Goal: Transaction & Acquisition: Purchase product/service

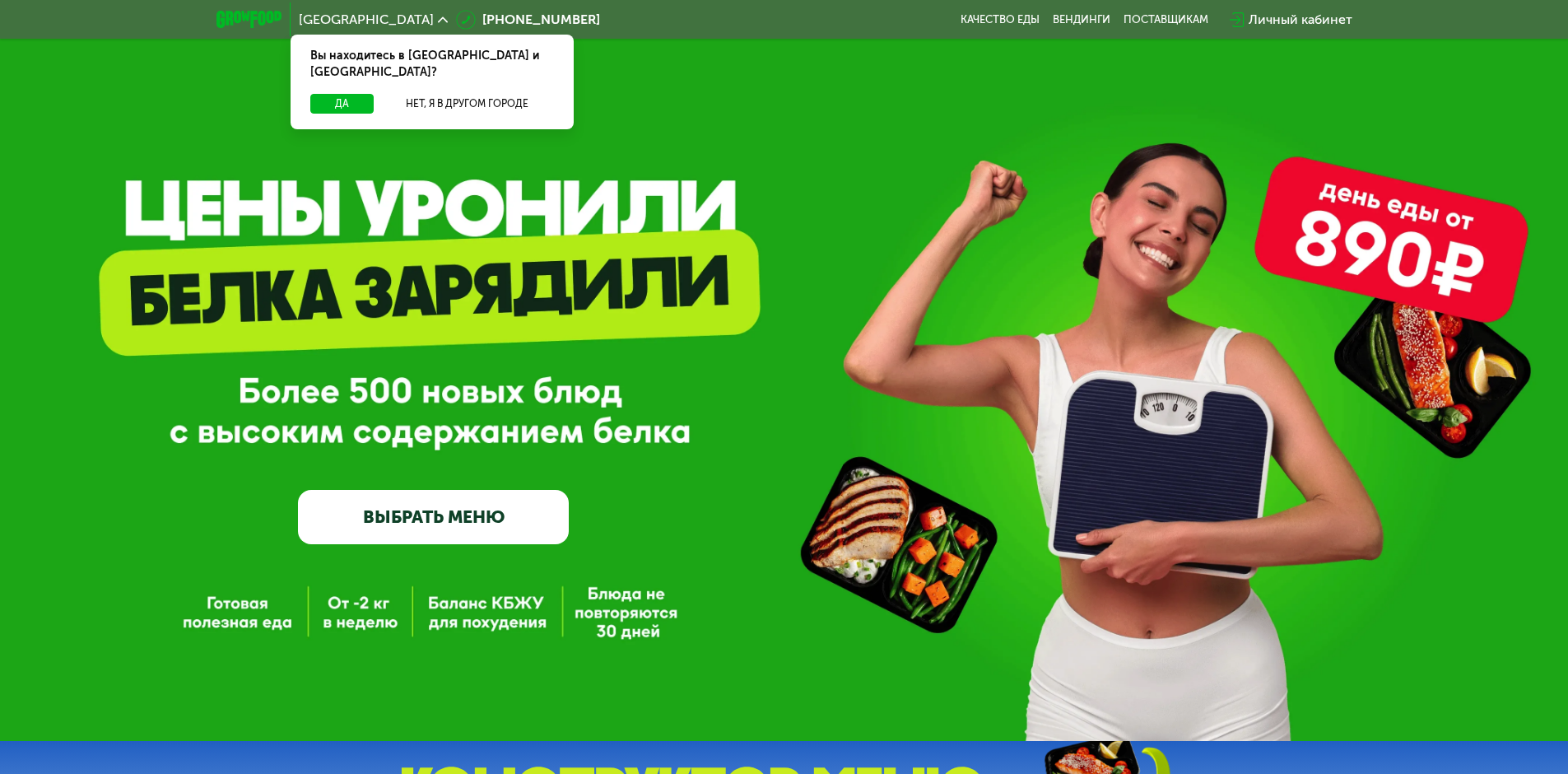
click at [203, 443] on div "GrowFood — доставка правильного питания ВЫБРАТЬ МЕНЮ" at bounding box center [784, 397] width 1568 height 294
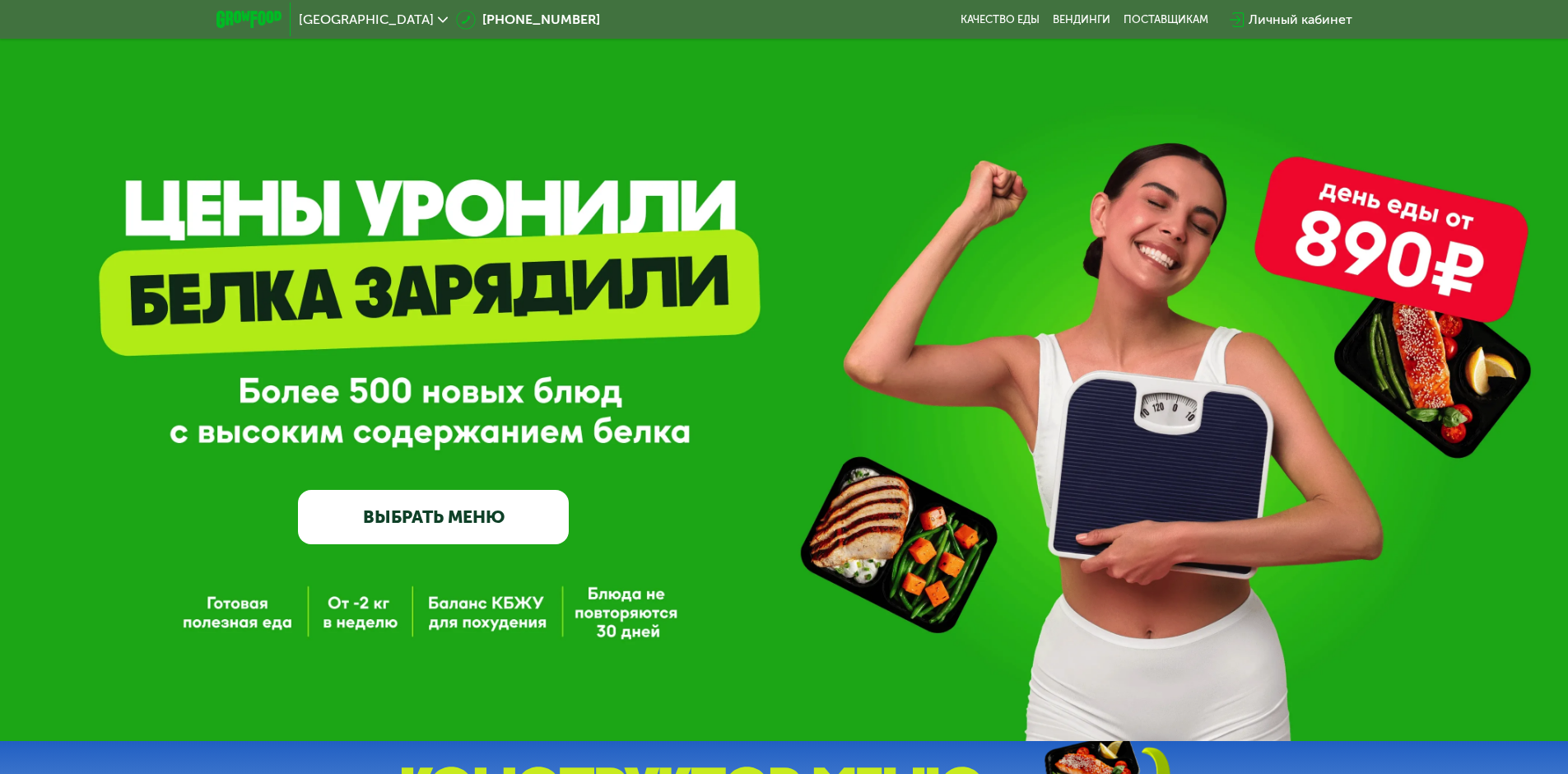
click at [249, 525] on div "GrowFood — доставка правильного питания ВЫБРАТЬ МЕНЮ" at bounding box center [784, 397] width 1568 height 294
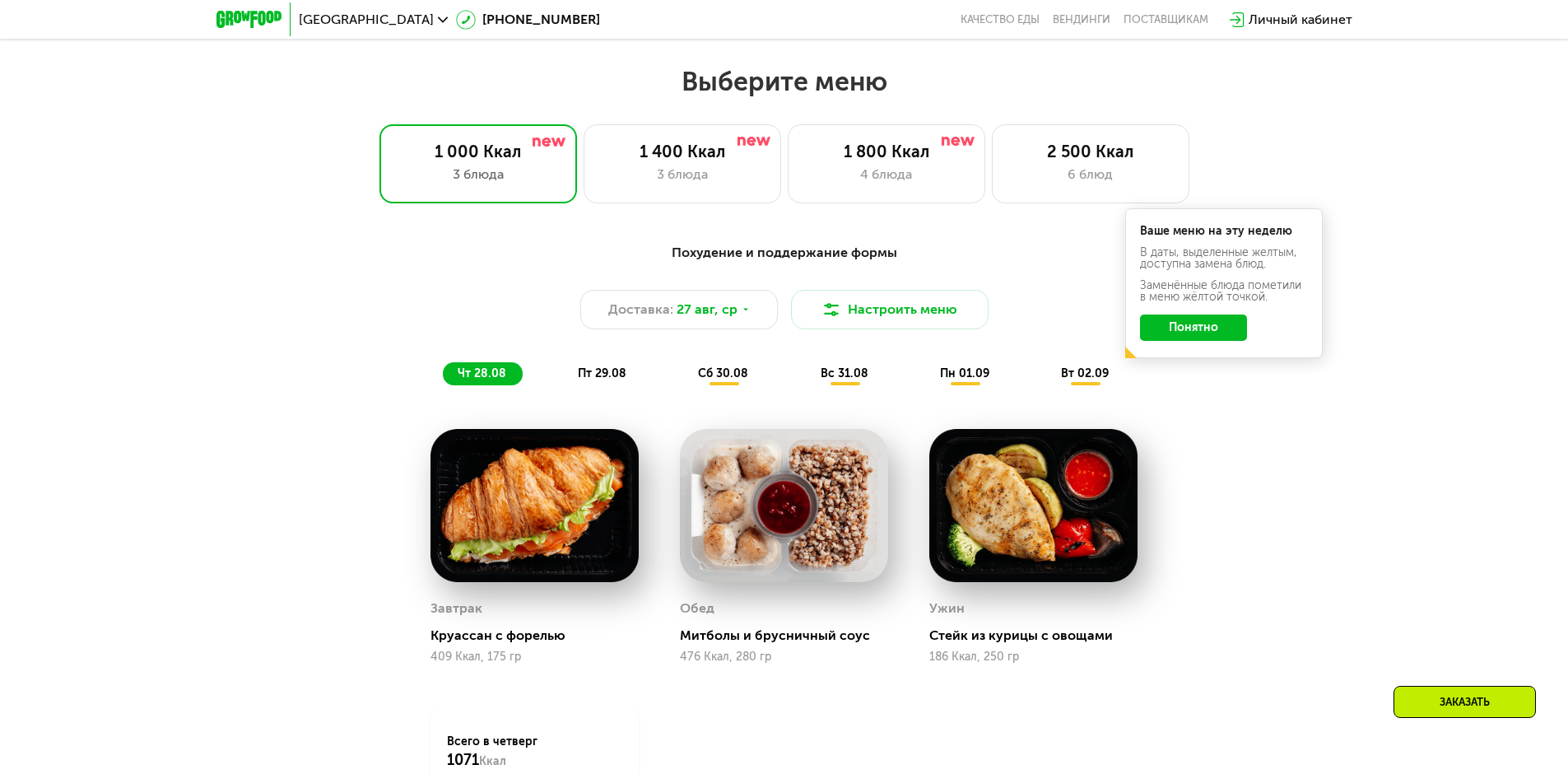
scroll to position [1071, 0]
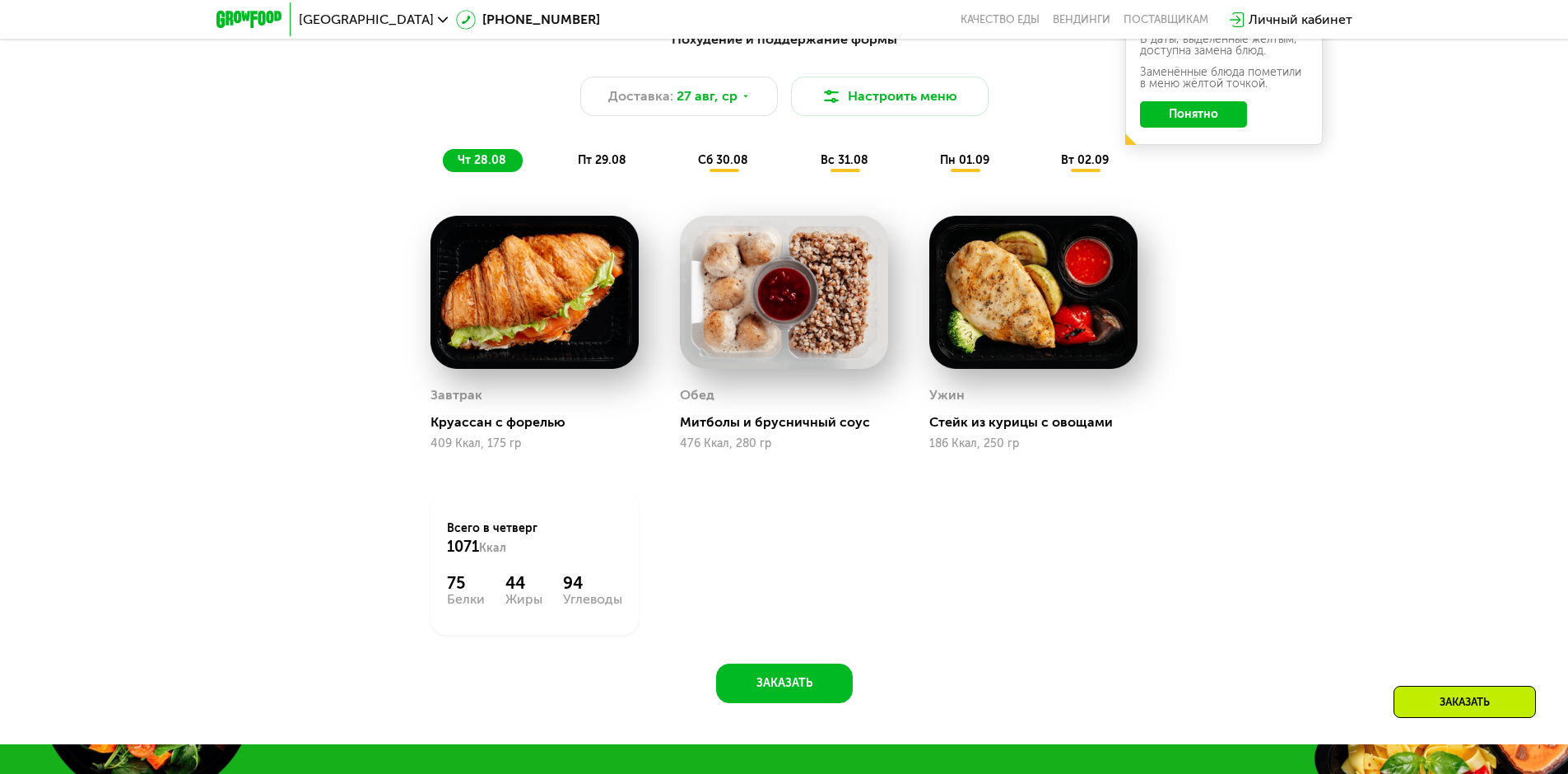
click at [601, 159] on span "пт 29.08" at bounding box center [602, 160] width 49 height 14
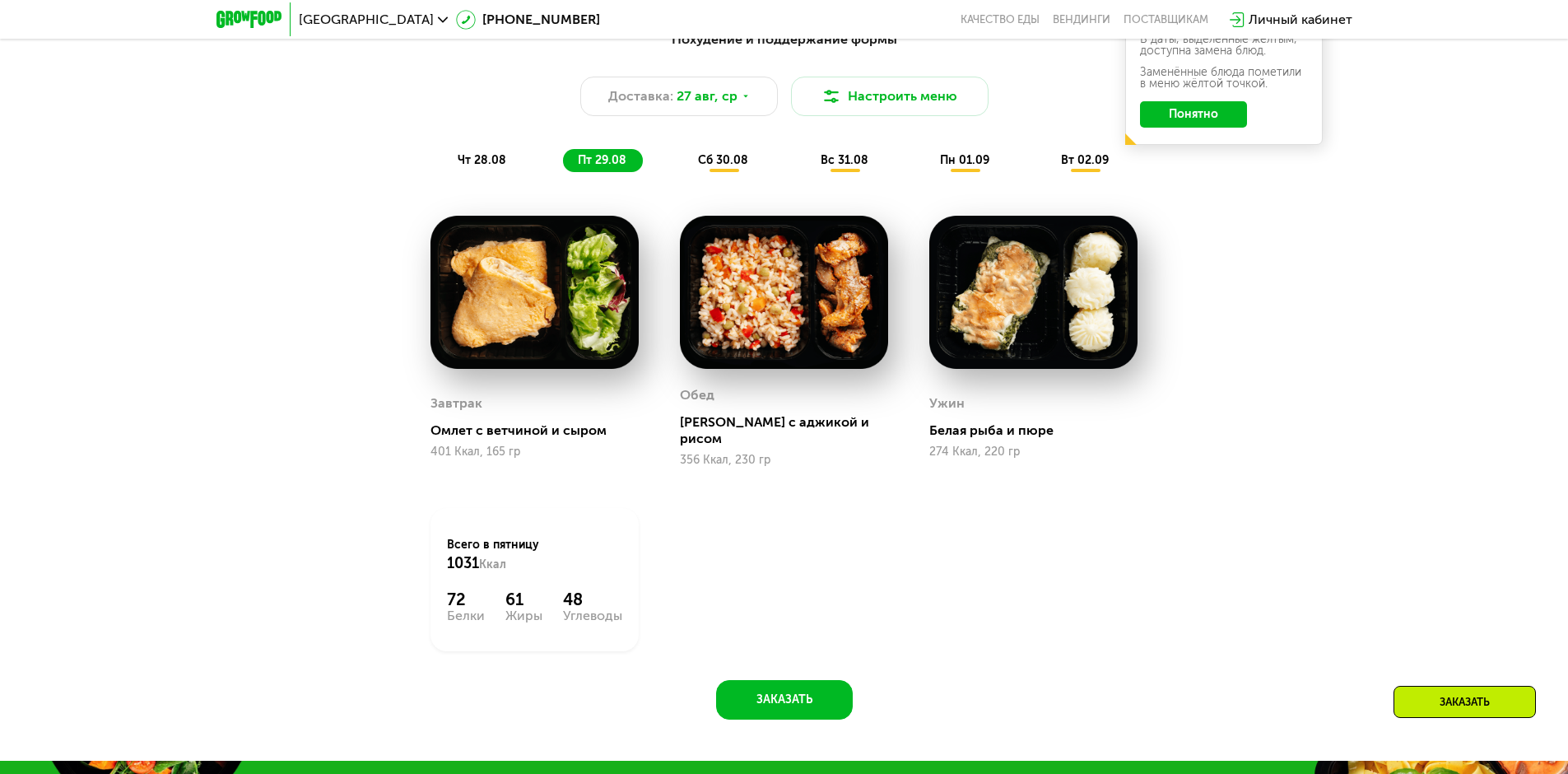
click at [483, 167] on span "чт 28.08" at bounding box center [482, 160] width 49 height 14
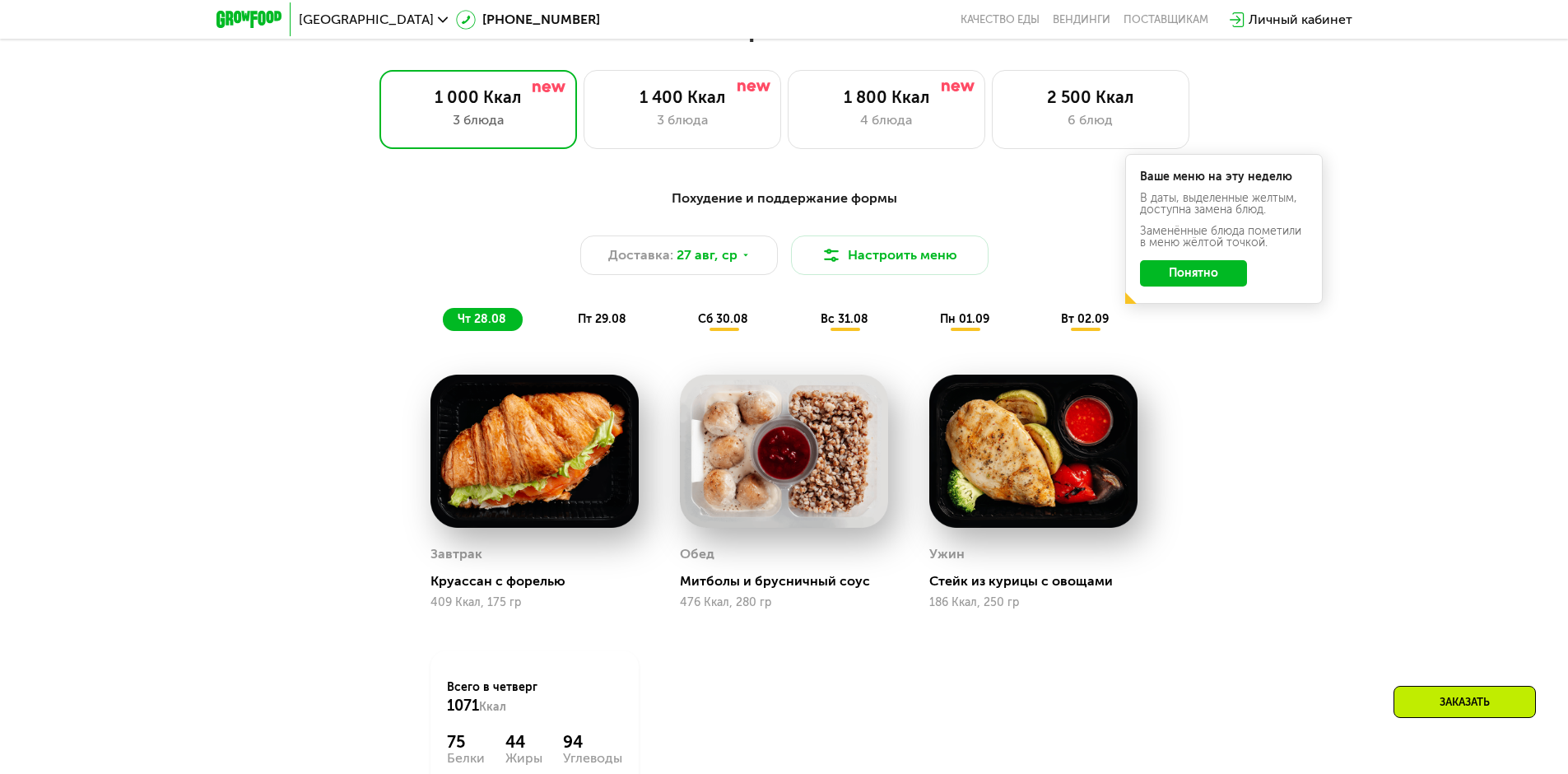
scroll to position [576, 0]
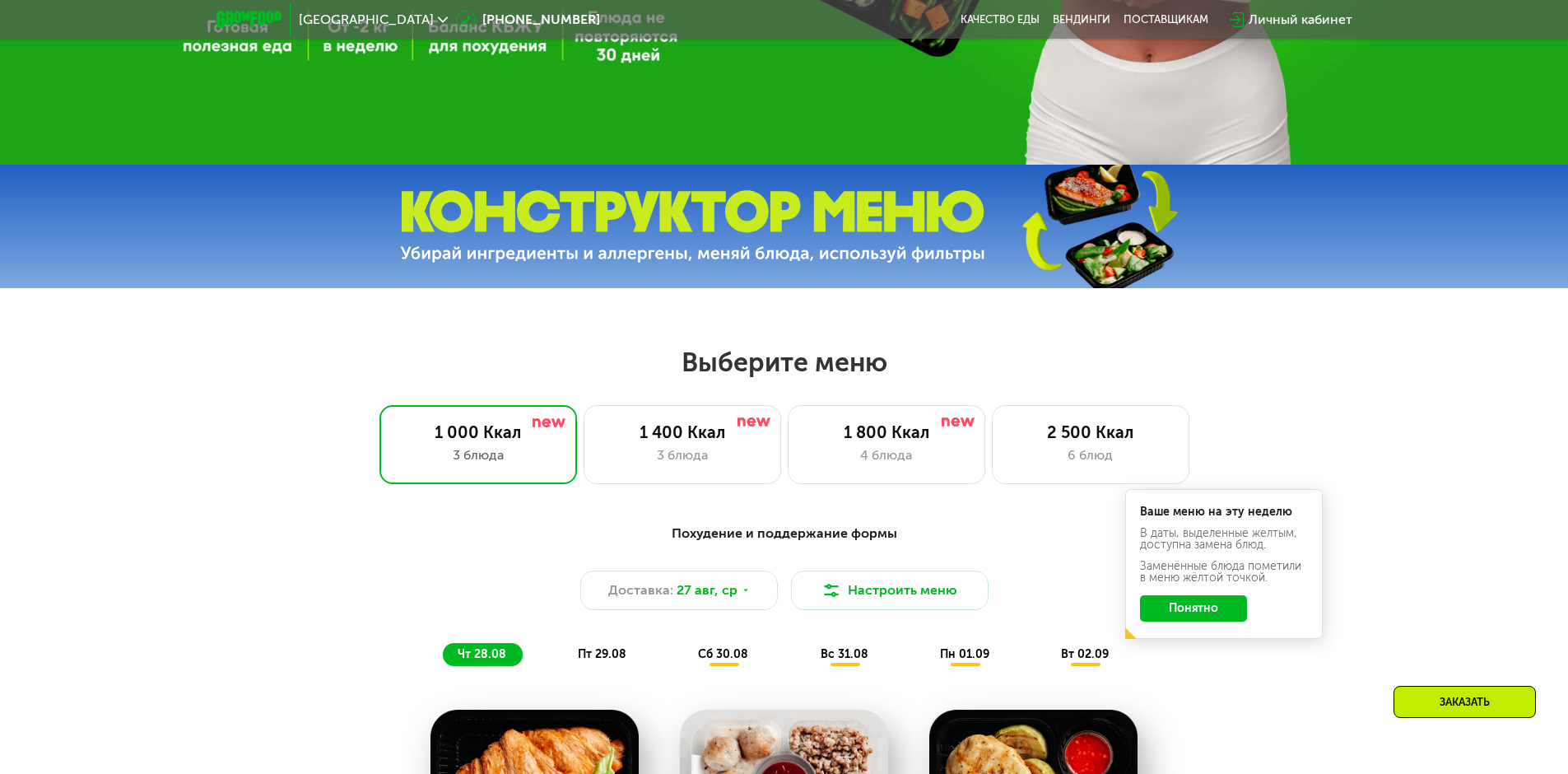
click at [1400, 365] on h2 "Выберите меню" at bounding box center [784, 363] width 1462 height 33
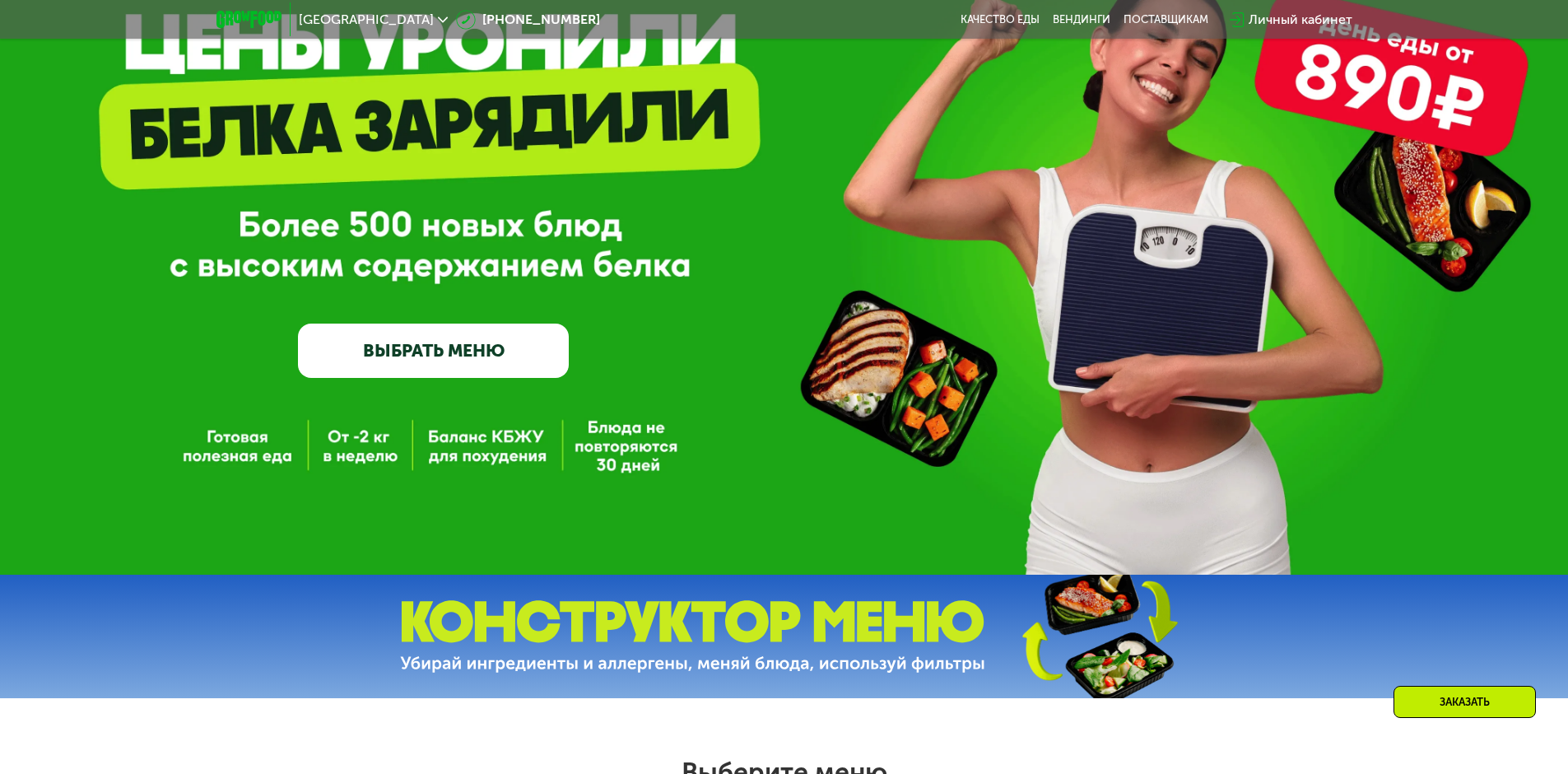
scroll to position [165, 0]
